Goal: Task Accomplishment & Management: Manage account settings

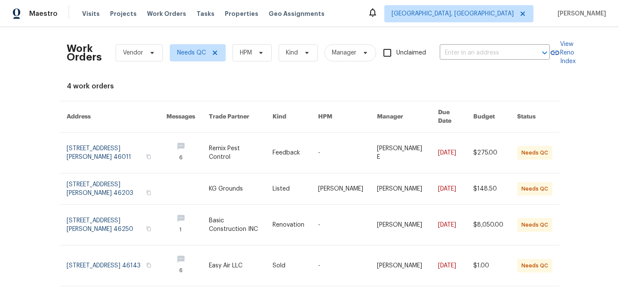
scroll to position [15, 0]
click at [215, 52] on icon at bounding box center [215, 53] width 4 height 4
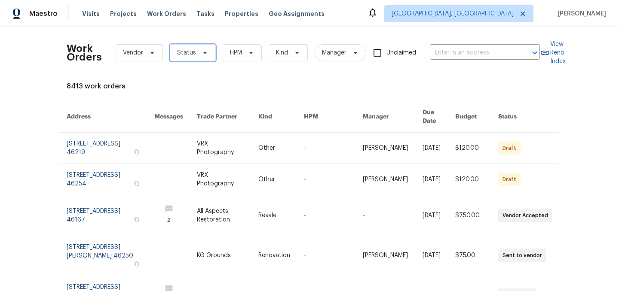
click at [192, 49] on span "Status" at bounding box center [186, 53] width 19 height 9
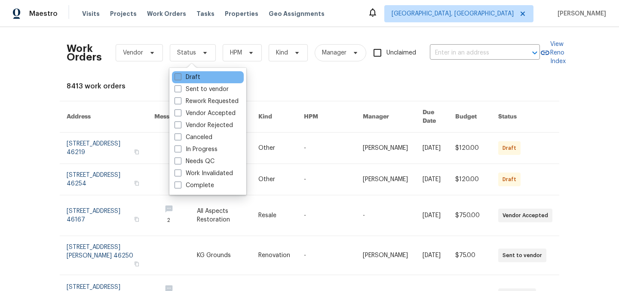
click at [193, 76] on label "Draft" at bounding box center [187, 77] width 26 height 9
click at [180, 76] on input "Draft" at bounding box center [177, 76] width 6 height 6
checkbox input "true"
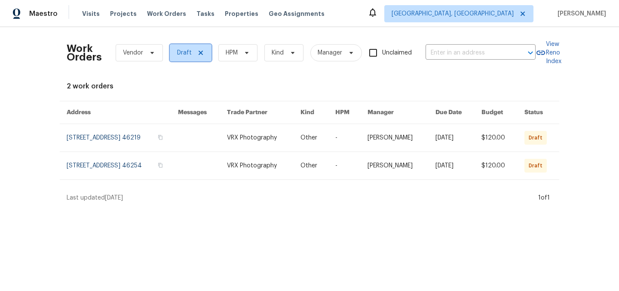
click at [199, 52] on icon at bounding box center [201, 53] width 4 height 4
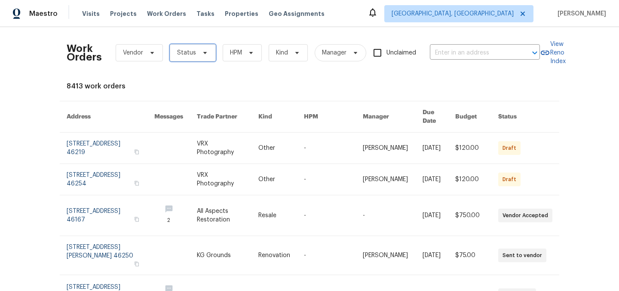
click at [184, 54] on span "Status" at bounding box center [186, 53] width 19 height 9
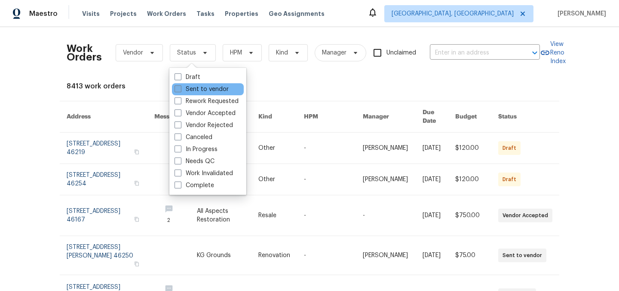
click at [193, 86] on label "Sent to vendor" at bounding box center [201, 89] width 54 height 9
click at [180, 86] on input "Sent to vendor" at bounding box center [177, 88] width 6 height 6
checkbox input "true"
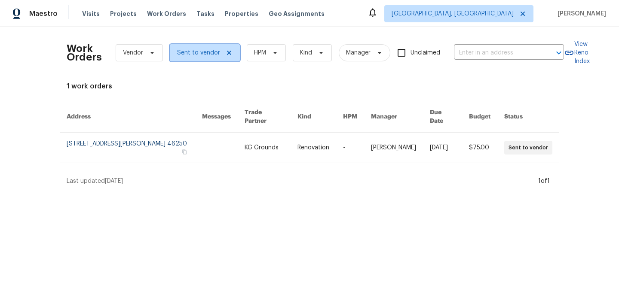
click at [228, 52] on icon at bounding box center [229, 53] width 4 height 4
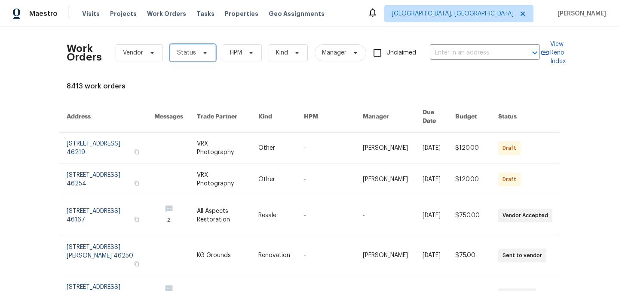
click at [195, 52] on span "Status" at bounding box center [193, 52] width 46 height 17
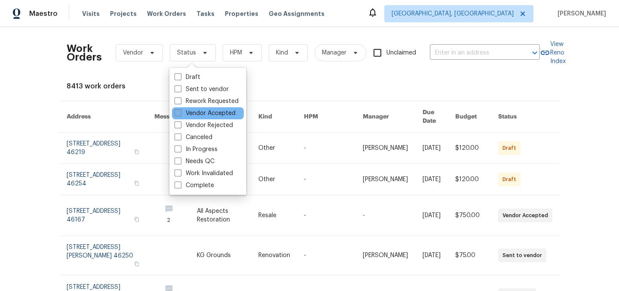
click at [202, 113] on label "Vendor Accepted" at bounding box center [204, 113] width 61 height 9
click at [180, 113] on input "Vendor Accepted" at bounding box center [177, 112] width 6 height 6
checkbox input "true"
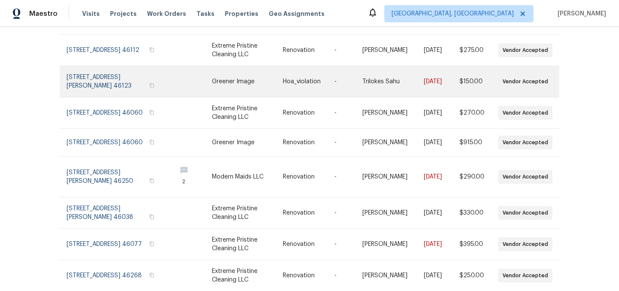
scroll to position [202, 0]
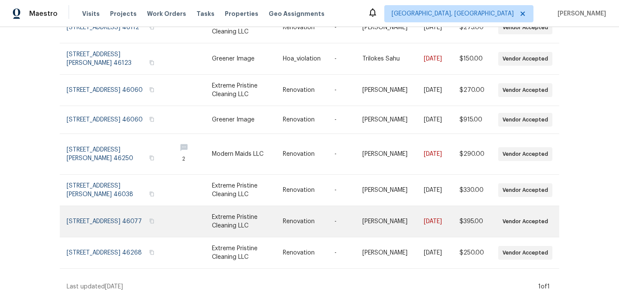
click at [303, 215] on link at bounding box center [309, 221] width 52 height 31
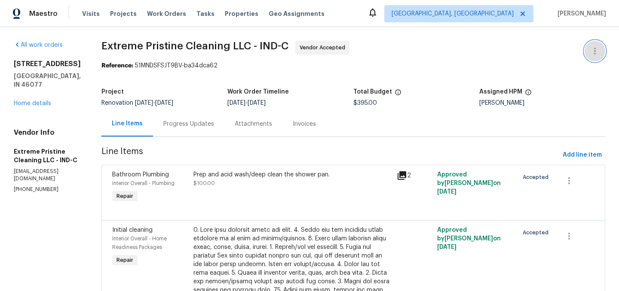
click at [590, 49] on icon "button" at bounding box center [595, 51] width 10 height 10
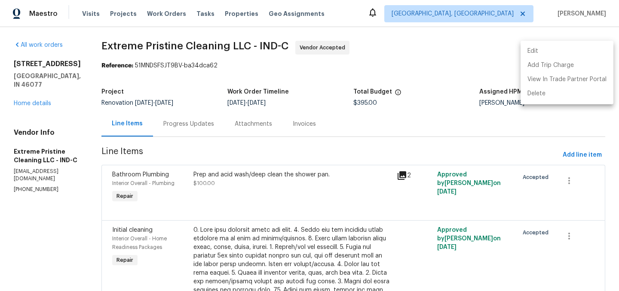
click at [556, 47] on li "Edit" at bounding box center [566, 51] width 93 height 14
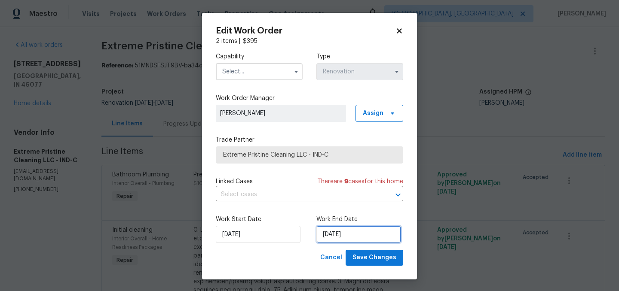
select select "7"
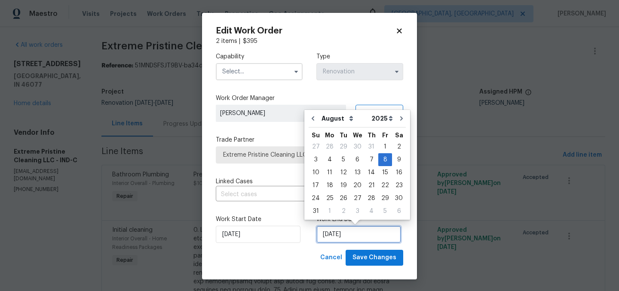
click at [351, 236] on input "8/8/2025" at bounding box center [358, 234] width 85 height 17
click at [336, 172] on div "12" at bounding box center [343, 173] width 14 height 12
type input "8/12/2025"
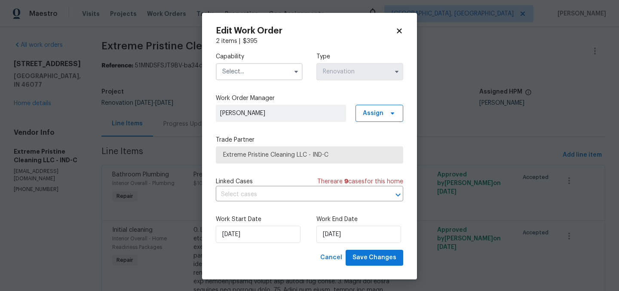
click at [245, 68] on input "text" at bounding box center [259, 71] width 87 height 17
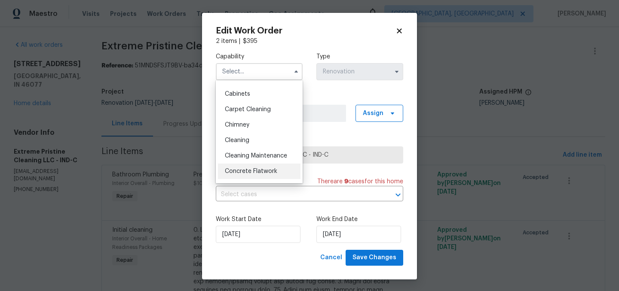
scroll to position [71, 0]
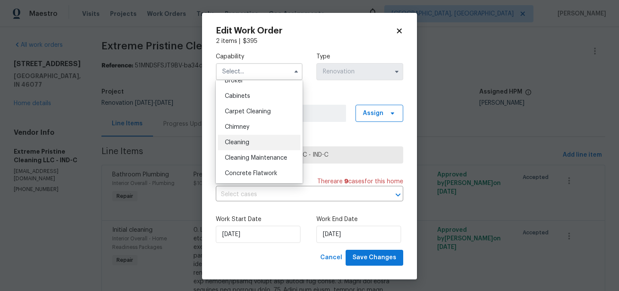
click at [242, 143] on span "Cleaning" at bounding box center [237, 143] width 24 height 6
type input "Cleaning"
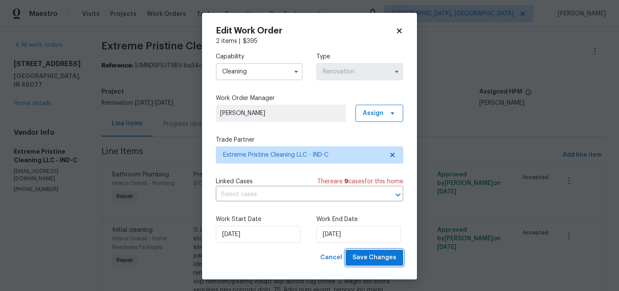
click at [371, 256] on span "Save Changes" at bounding box center [374, 258] width 44 height 11
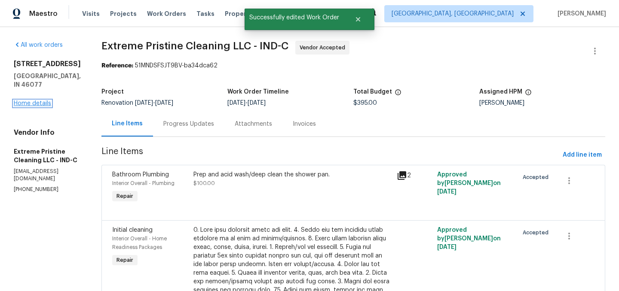
click at [39, 102] on link "Home details" at bounding box center [32, 104] width 37 height 6
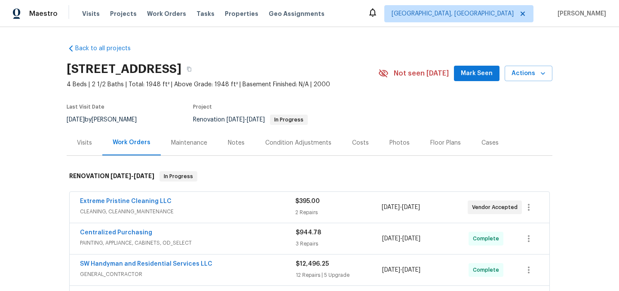
click at [163, 16] on span "Work Orders" at bounding box center [166, 13] width 39 height 9
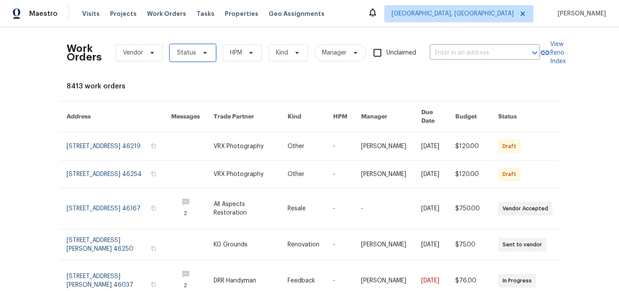
click at [186, 49] on span "Status" at bounding box center [186, 53] width 19 height 9
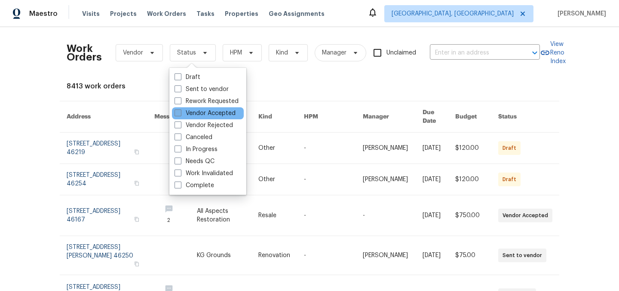
click at [201, 114] on label "Vendor Accepted" at bounding box center [204, 113] width 61 height 9
click at [180, 114] on input "Vendor Accepted" at bounding box center [177, 112] width 6 height 6
checkbox input "true"
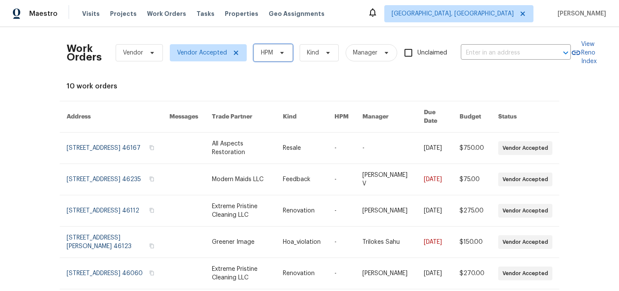
click at [266, 59] on span "HPM" at bounding box center [273, 52] width 39 height 17
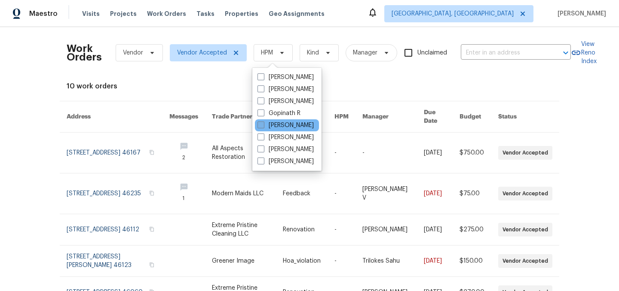
click at [278, 124] on label "[PERSON_NAME]" at bounding box center [285, 125] width 56 height 9
click at [263, 124] on input "[PERSON_NAME]" at bounding box center [260, 124] width 6 height 6
checkbox input "true"
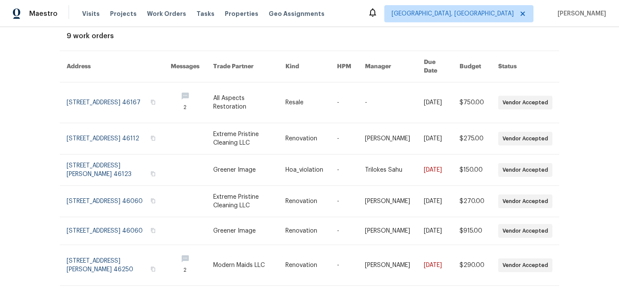
scroll to position [51, 0]
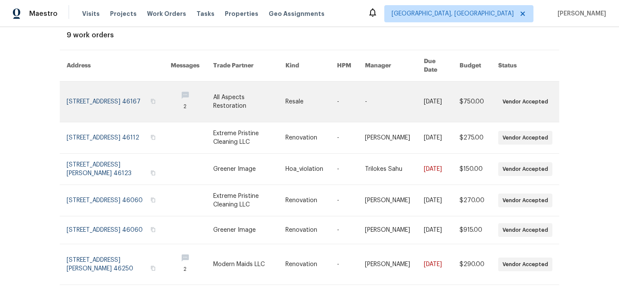
click at [254, 94] on link at bounding box center [249, 102] width 72 height 40
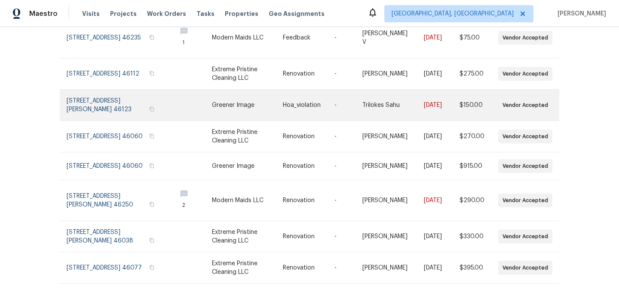
scroll to position [155, 0]
click at [240, 199] on link at bounding box center [247, 201] width 71 height 40
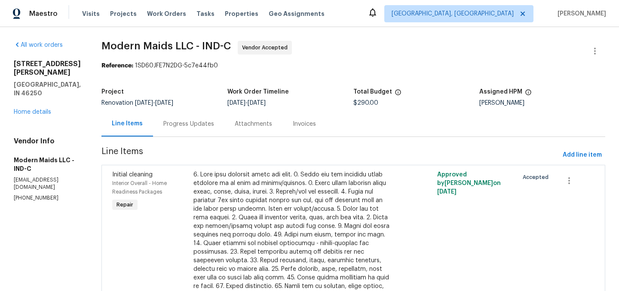
click at [182, 122] on div "Progress Updates" at bounding box center [188, 124] width 51 height 9
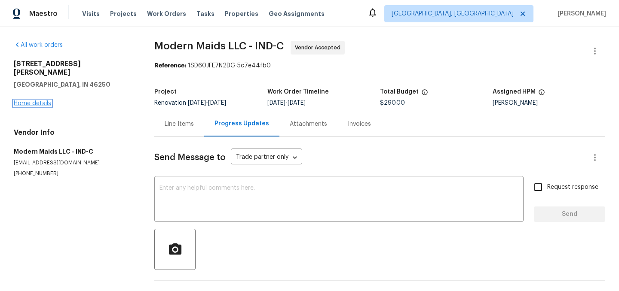
click at [41, 101] on link "Home details" at bounding box center [32, 104] width 37 height 6
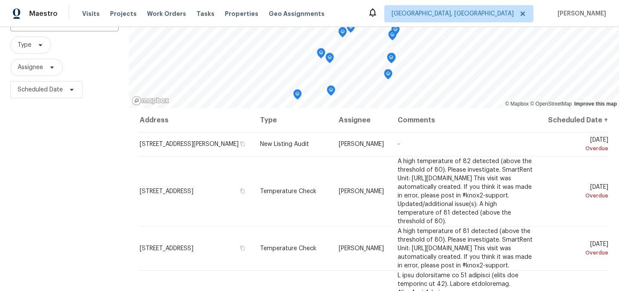
scroll to position [74, 0]
click at [27, 43] on span "Type" at bounding box center [25, 44] width 14 height 9
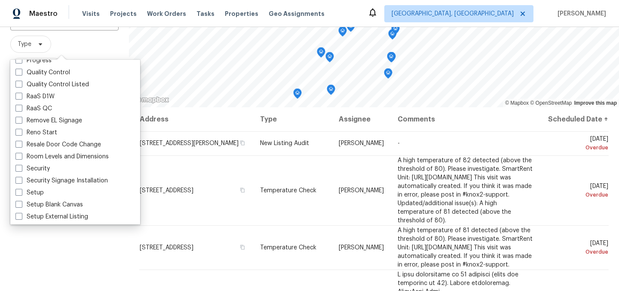
scroll to position [731, 0]
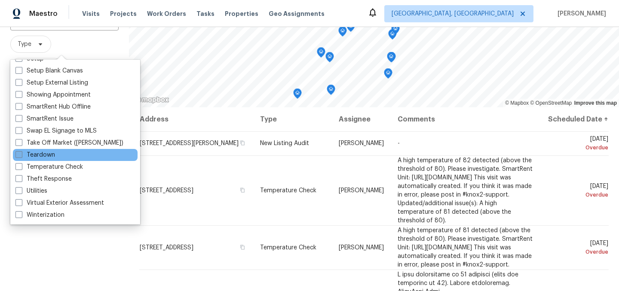
click at [42, 156] on label "Teardown" at bounding box center [35, 155] width 40 height 9
click at [21, 156] on input "Teardown" at bounding box center [18, 154] width 6 height 6
checkbox input "true"
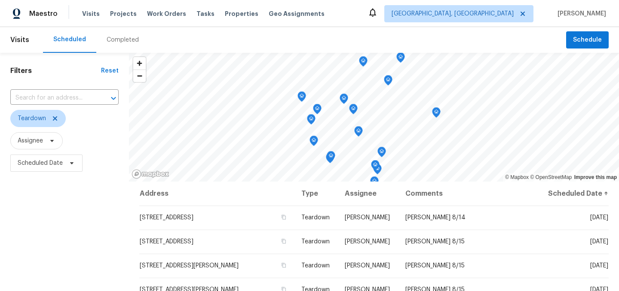
click at [74, 229] on div "Filters Reset ​ Teardown Assignee Scheduled Date" at bounding box center [64, 234] width 129 height 362
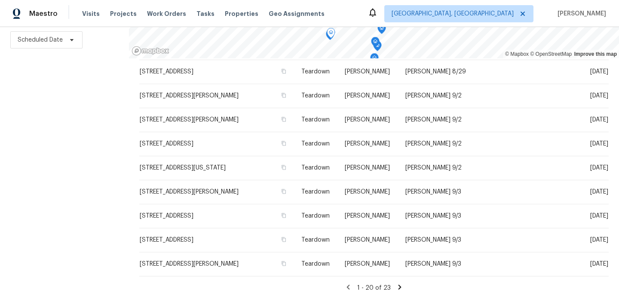
scroll to position [295, 0]
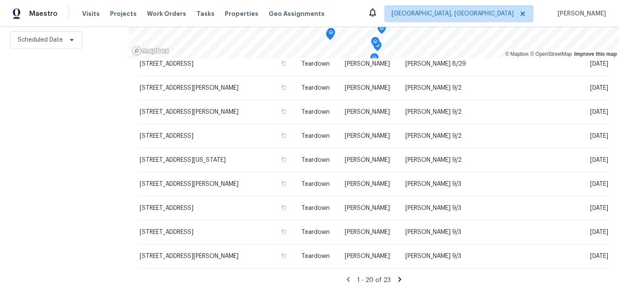
click at [398, 279] on icon at bounding box center [400, 280] width 8 height 8
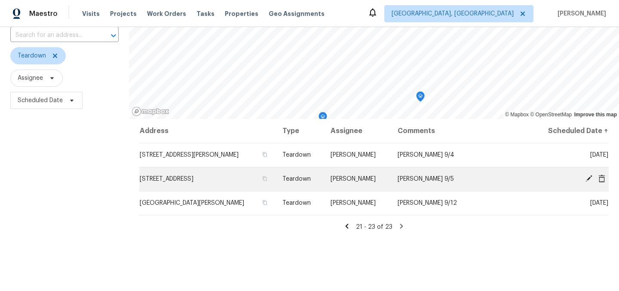
scroll to position [123, 0]
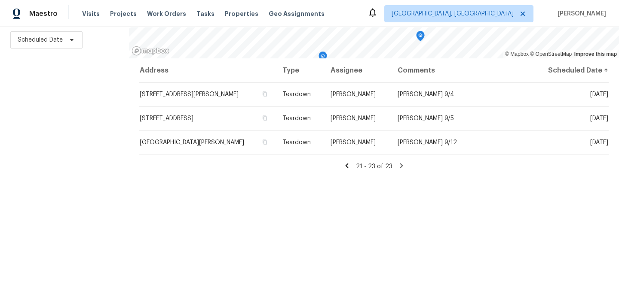
click at [348, 165] on icon at bounding box center [347, 166] width 8 height 8
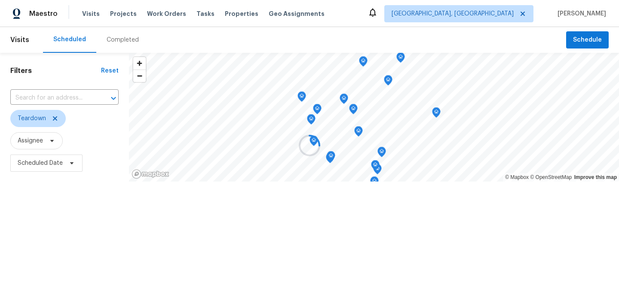
scroll to position [0, 0]
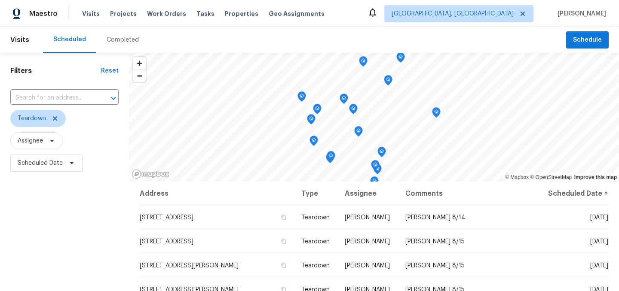
click at [97, 211] on div "Filters Reset ​ Teardown Assignee Scheduled Date" at bounding box center [64, 234] width 129 height 362
click at [49, 116] on span at bounding box center [53, 118] width 9 height 7
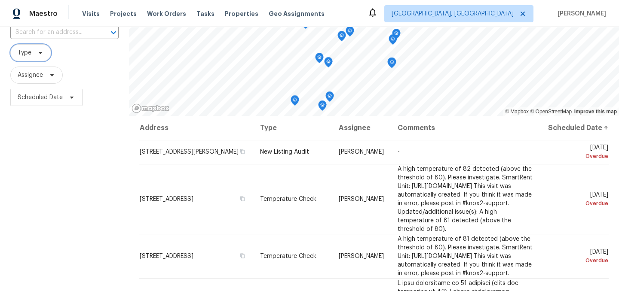
scroll to position [75, 0]
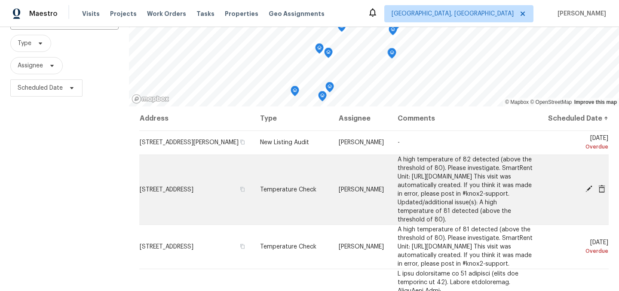
click at [587, 193] on icon at bounding box center [589, 189] width 8 height 8
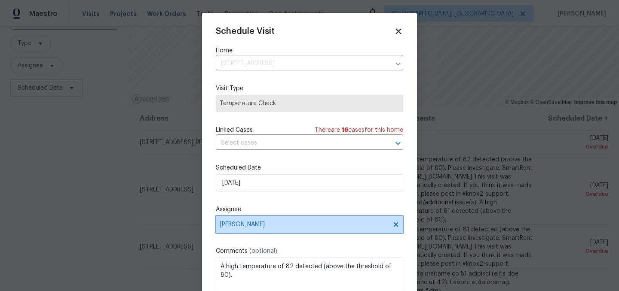
click at [253, 224] on span "[PERSON_NAME]" at bounding box center [304, 224] width 168 height 7
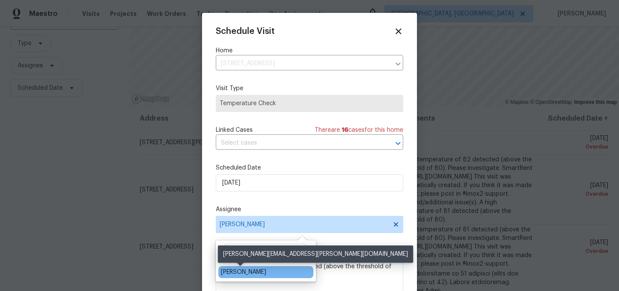
type input "isau"
click at [239, 274] on div "[PERSON_NAME]" at bounding box center [243, 272] width 45 height 9
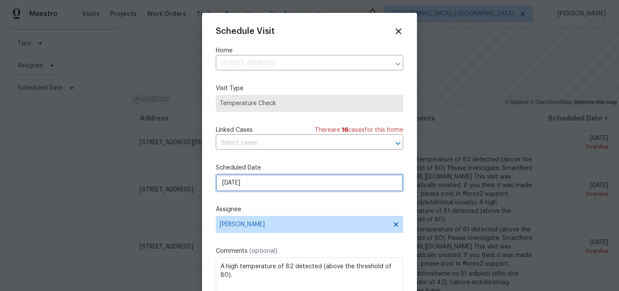
click at [256, 184] on input "8/6/2025" at bounding box center [309, 182] width 187 height 17
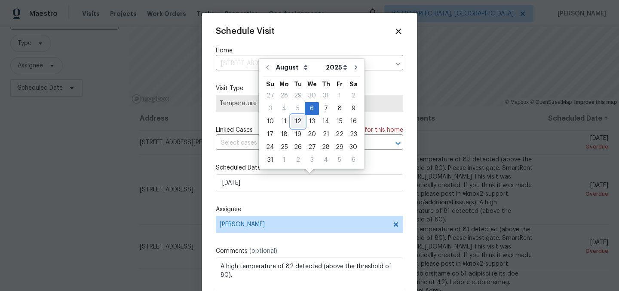
click at [296, 123] on div "12" at bounding box center [298, 122] width 14 height 12
type input "8/12/2025"
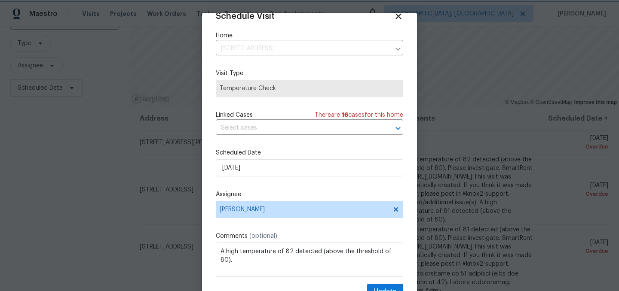
scroll to position [35, 0]
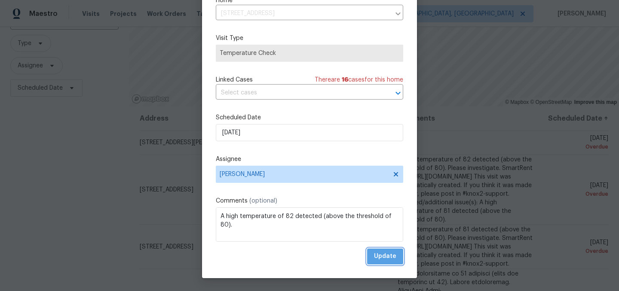
click at [388, 256] on span "Update" at bounding box center [385, 256] width 22 height 11
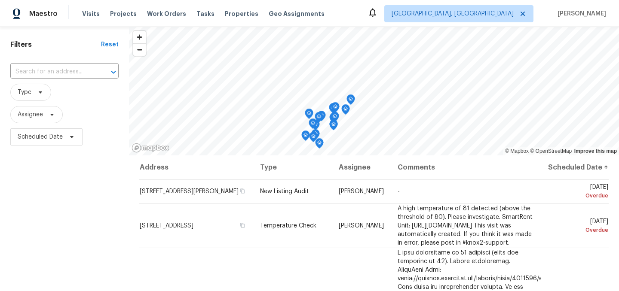
scroll to position [24, 0]
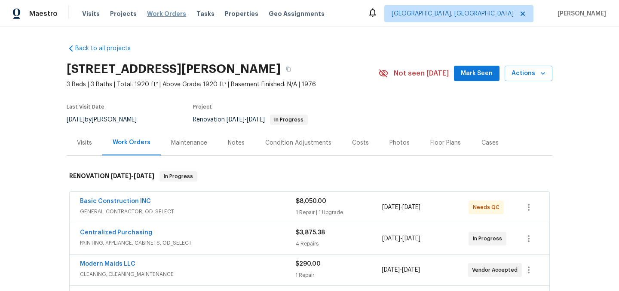
click at [161, 14] on span "Work Orders" at bounding box center [166, 13] width 39 height 9
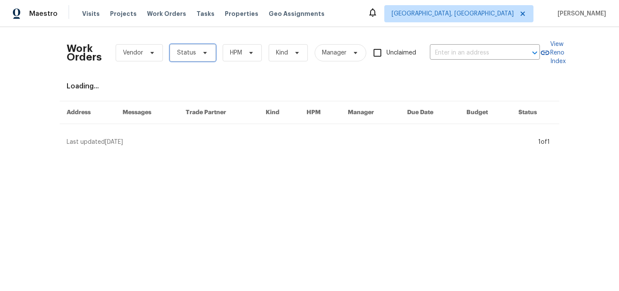
click at [189, 52] on span "Status" at bounding box center [186, 53] width 19 height 9
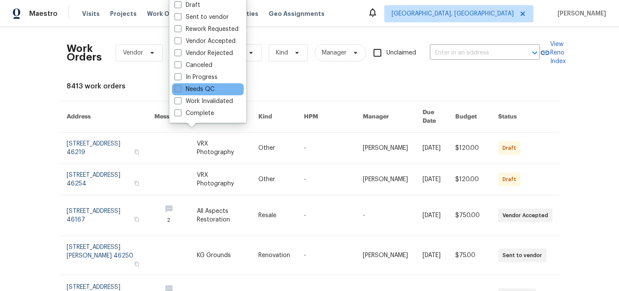
click at [204, 88] on label "Needs QC" at bounding box center [194, 89] width 40 height 9
click at [180, 88] on input "Needs QC" at bounding box center [177, 88] width 6 height 6
checkbox input "true"
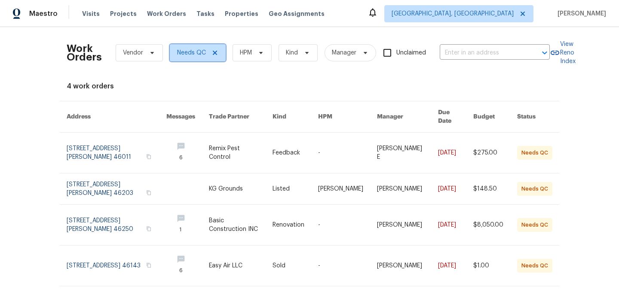
click at [213, 52] on icon at bounding box center [215, 53] width 4 height 4
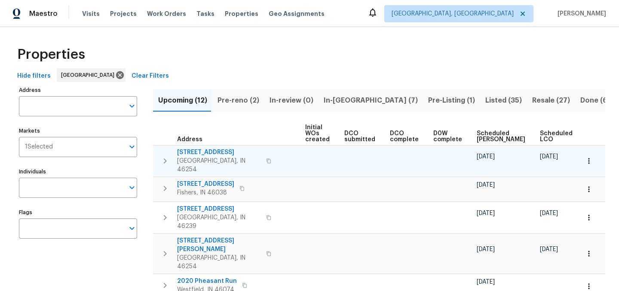
scroll to position [0, 104]
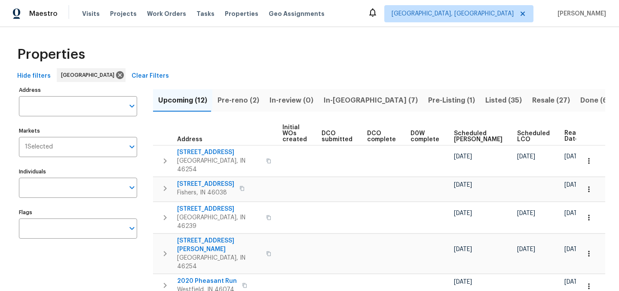
click at [564, 140] on span "Ready Date" at bounding box center [573, 136] width 19 height 12
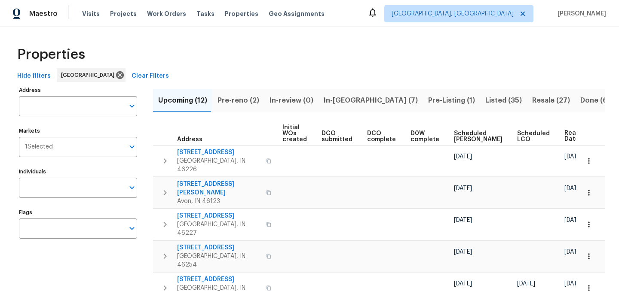
click at [564, 138] on span "Ready Date" at bounding box center [573, 136] width 19 height 12
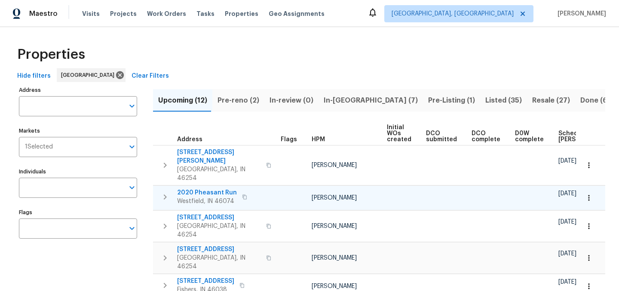
scroll to position [0, 95]
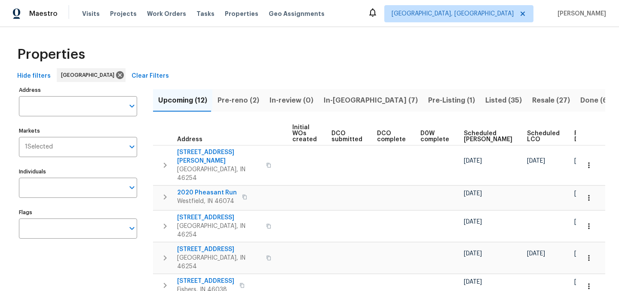
click at [574, 138] on span "Ready Date" at bounding box center [583, 137] width 19 height 12
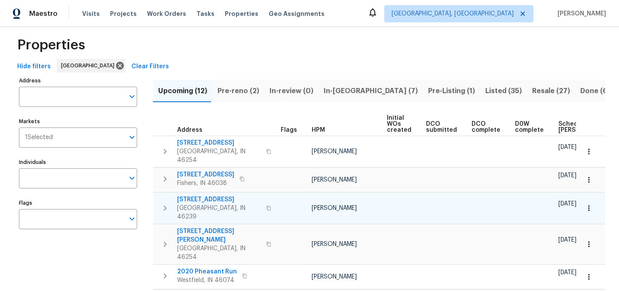
scroll to position [0, 104]
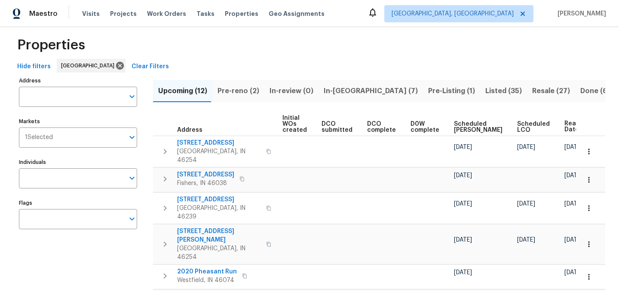
click at [381, 63] on div "Hide filters Indianapolis Clear Filters" at bounding box center [309, 67] width 591 height 16
